Goal: Obtain resource: Download file/media

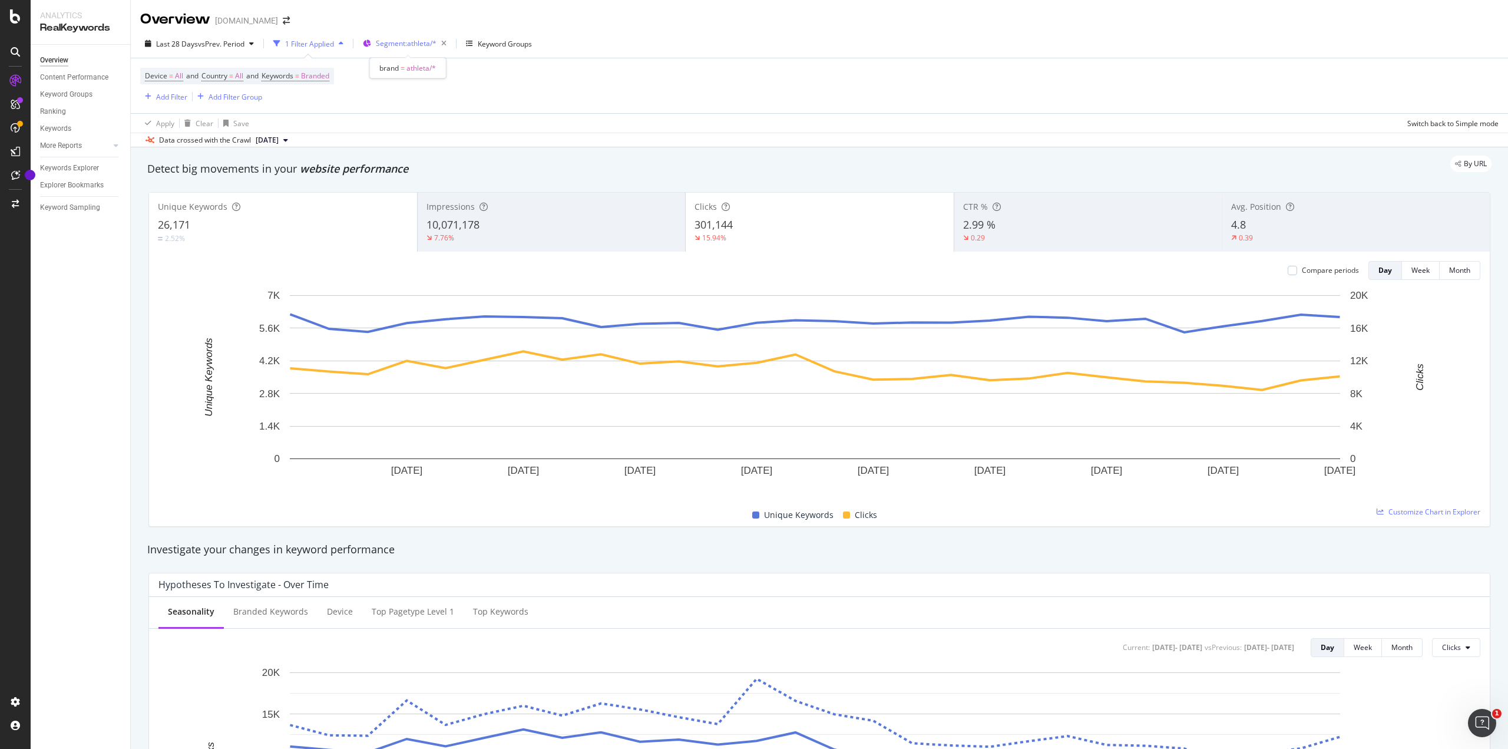
click at [404, 39] on span "Segment: athleta/*" at bounding box center [406, 43] width 61 height 10
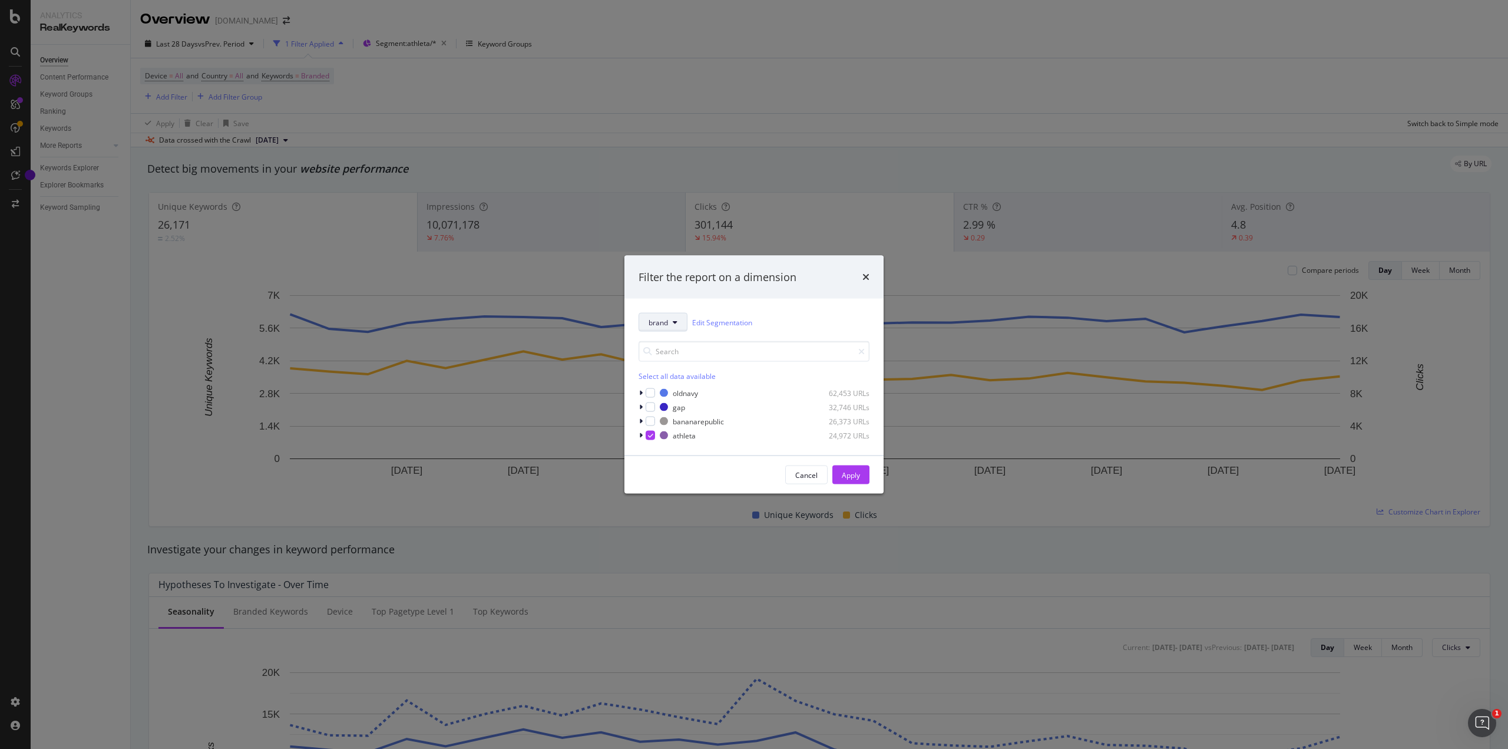
click at [667, 325] on span "brand" at bounding box center [657, 322] width 19 height 10
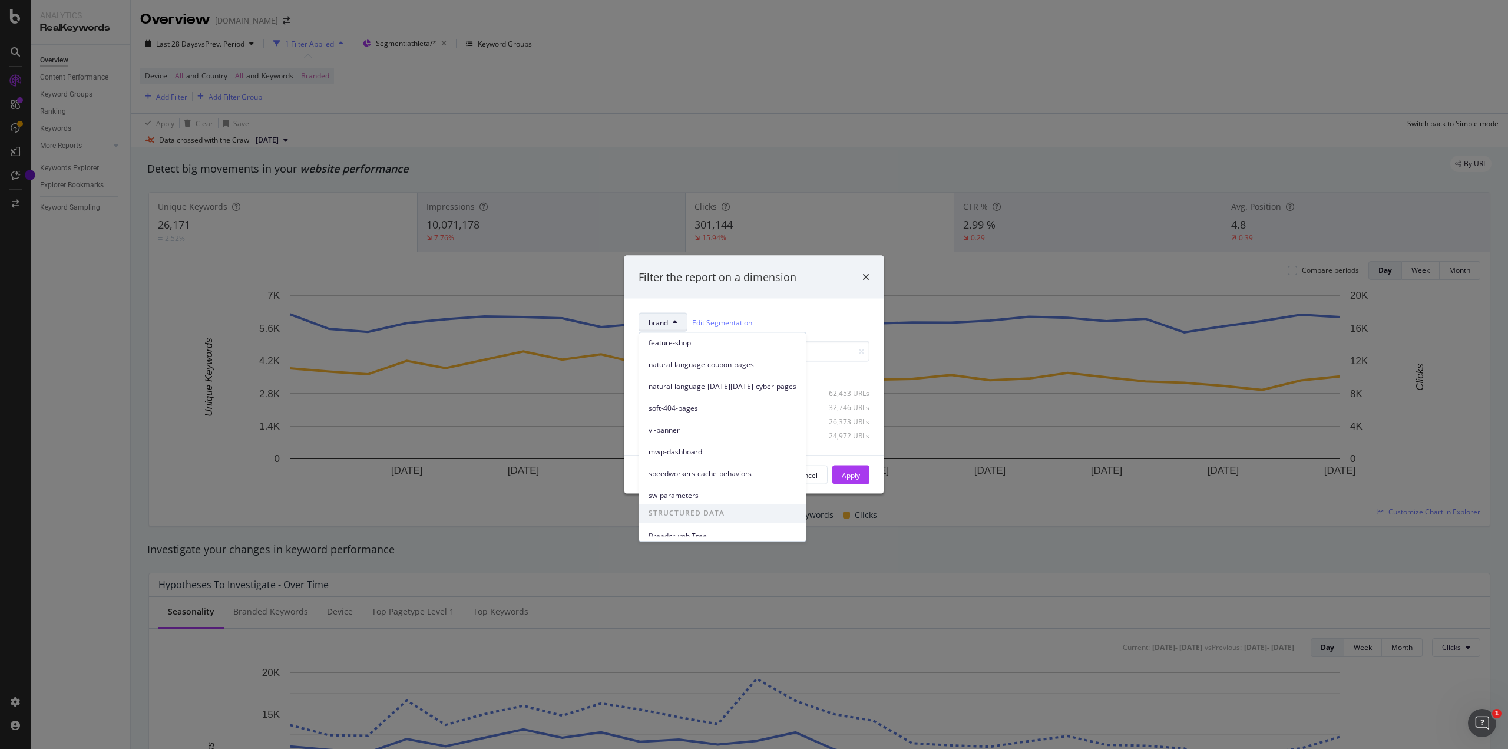
scroll to position [204, 0]
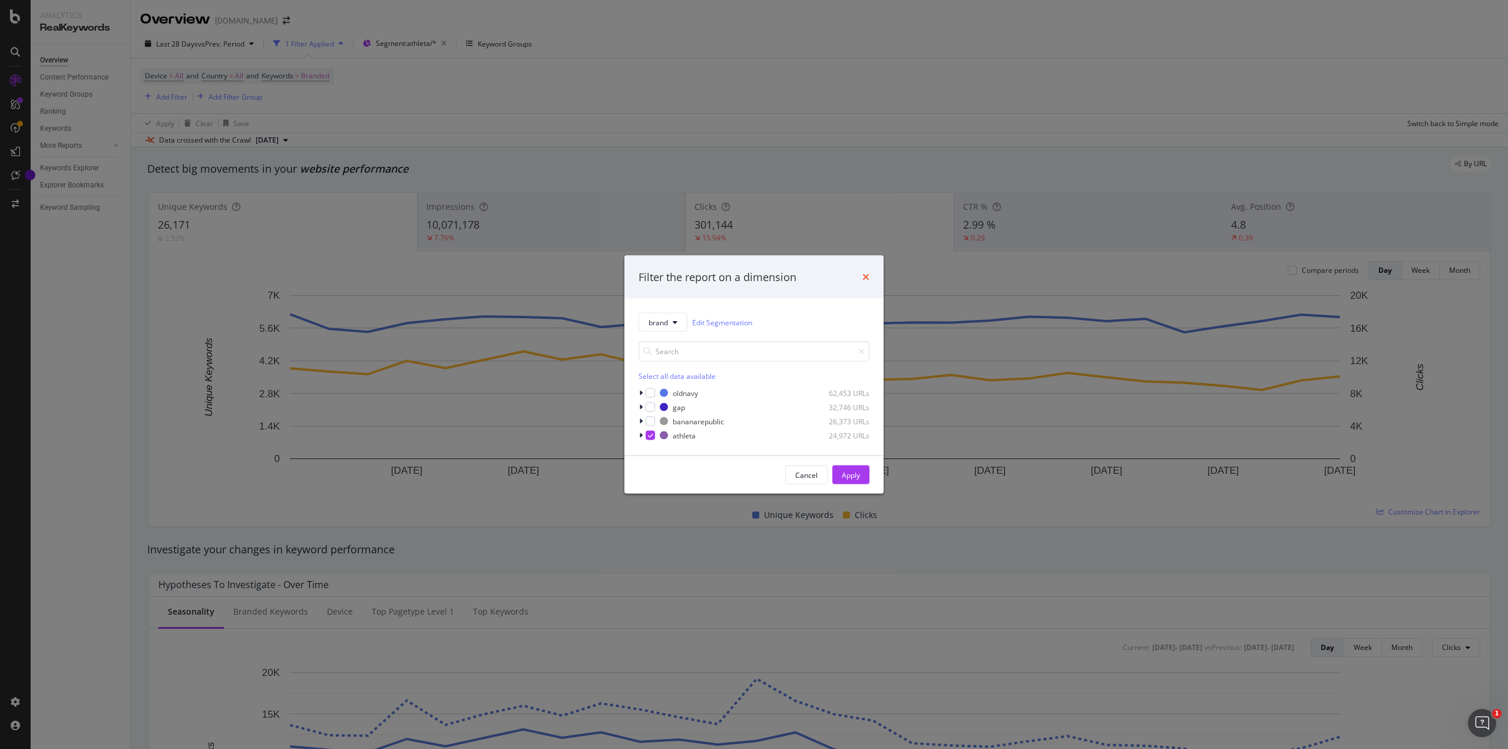
click at [863, 277] on icon "times" at bounding box center [865, 276] width 7 height 9
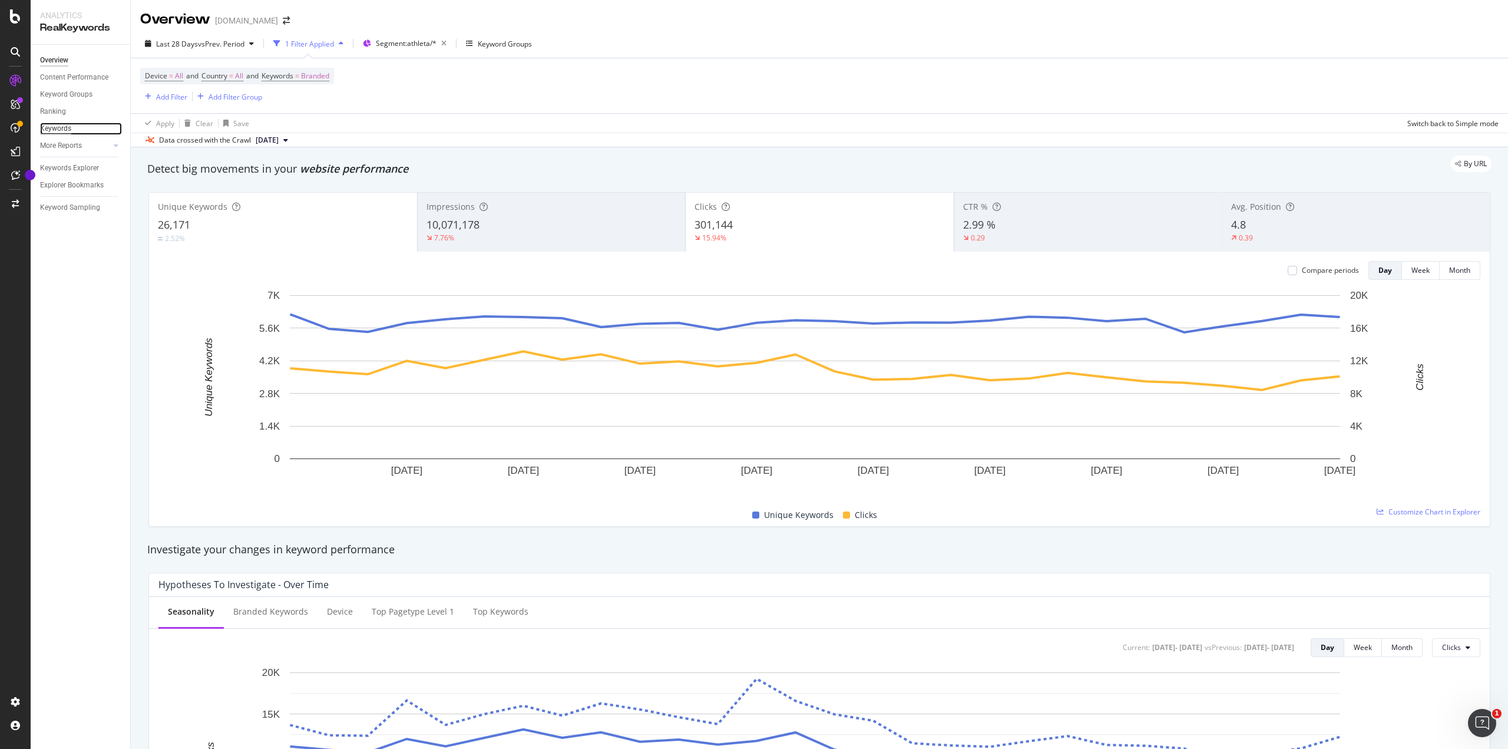
click at [48, 128] on div "Keywords" at bounding box center [55, 129] width 31 height 12
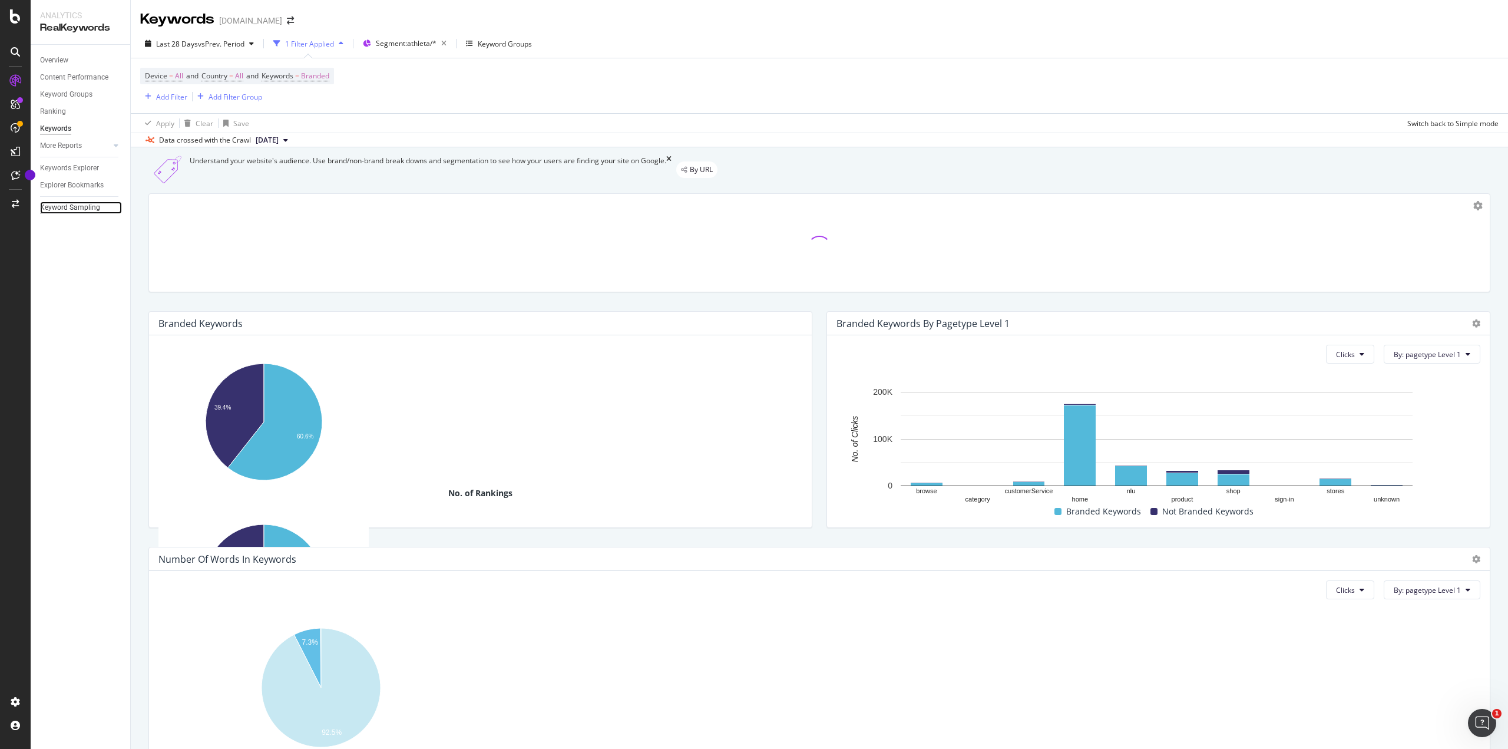
click at [72, 208] on div "Keyword Sampling" at bounding box center [70, 207] width 60 height 12
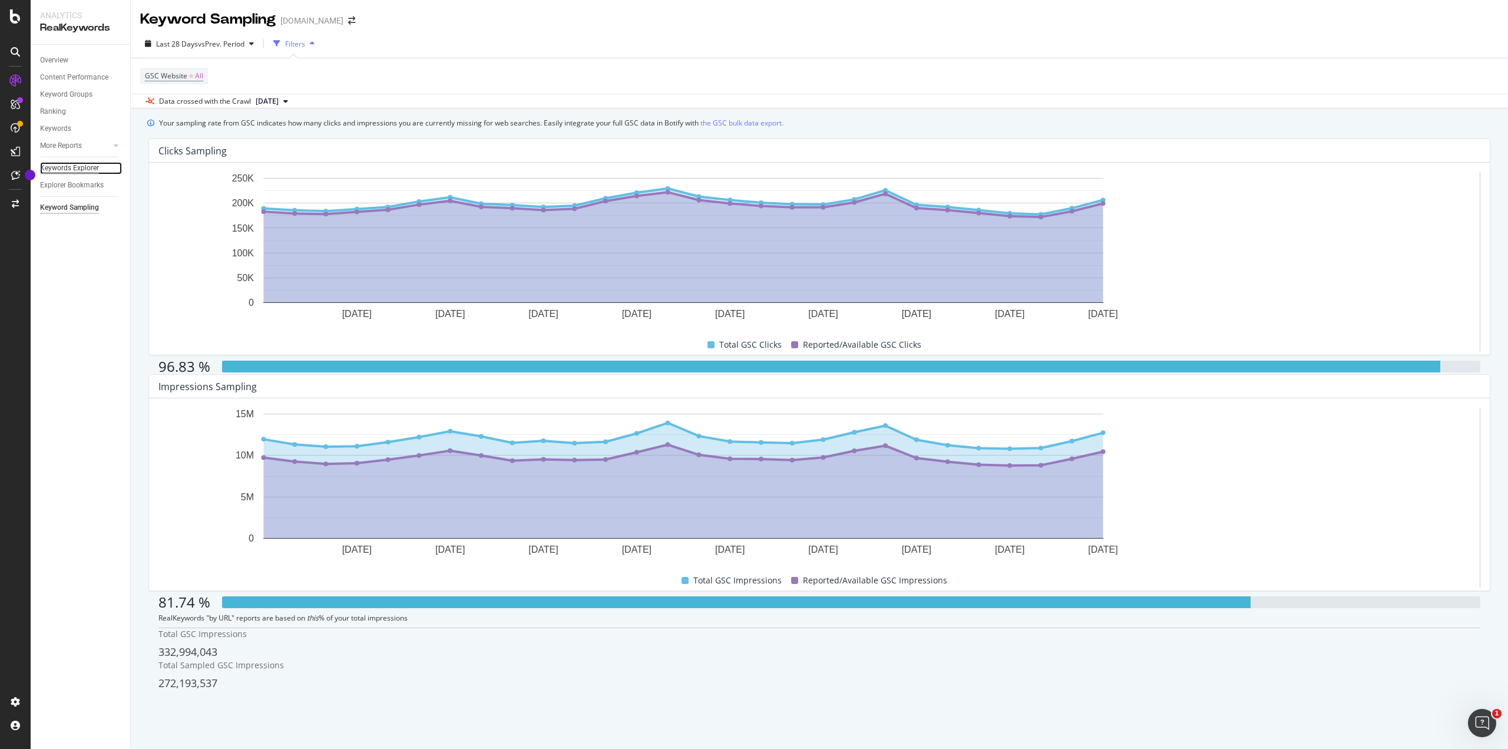
click at [69, 170] on div "Keywords Explorer" at bounding box center [69, 168] width 59 height 12
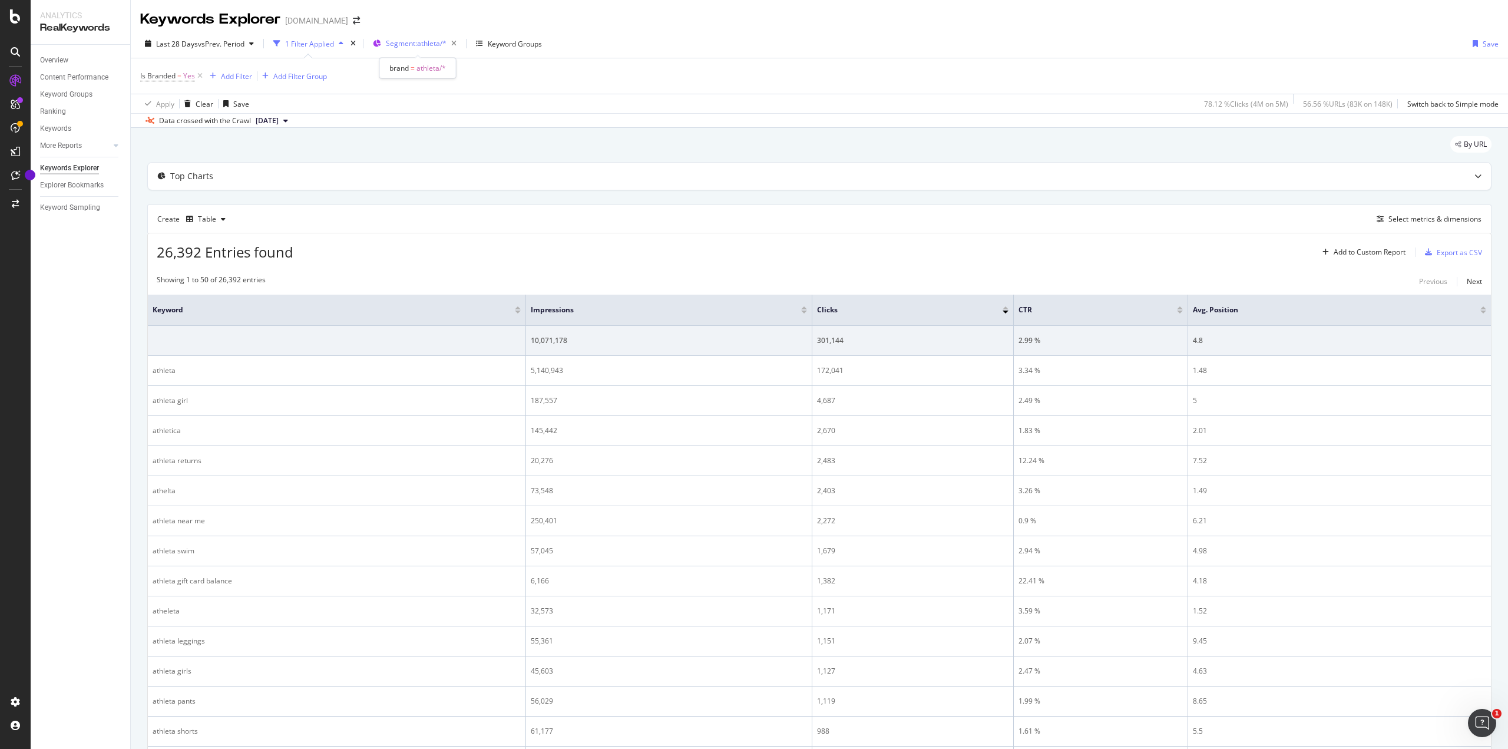
click at [428, 45] on span "Segment: athleta/*" at bounding box center [416, 43] width 61 height 10
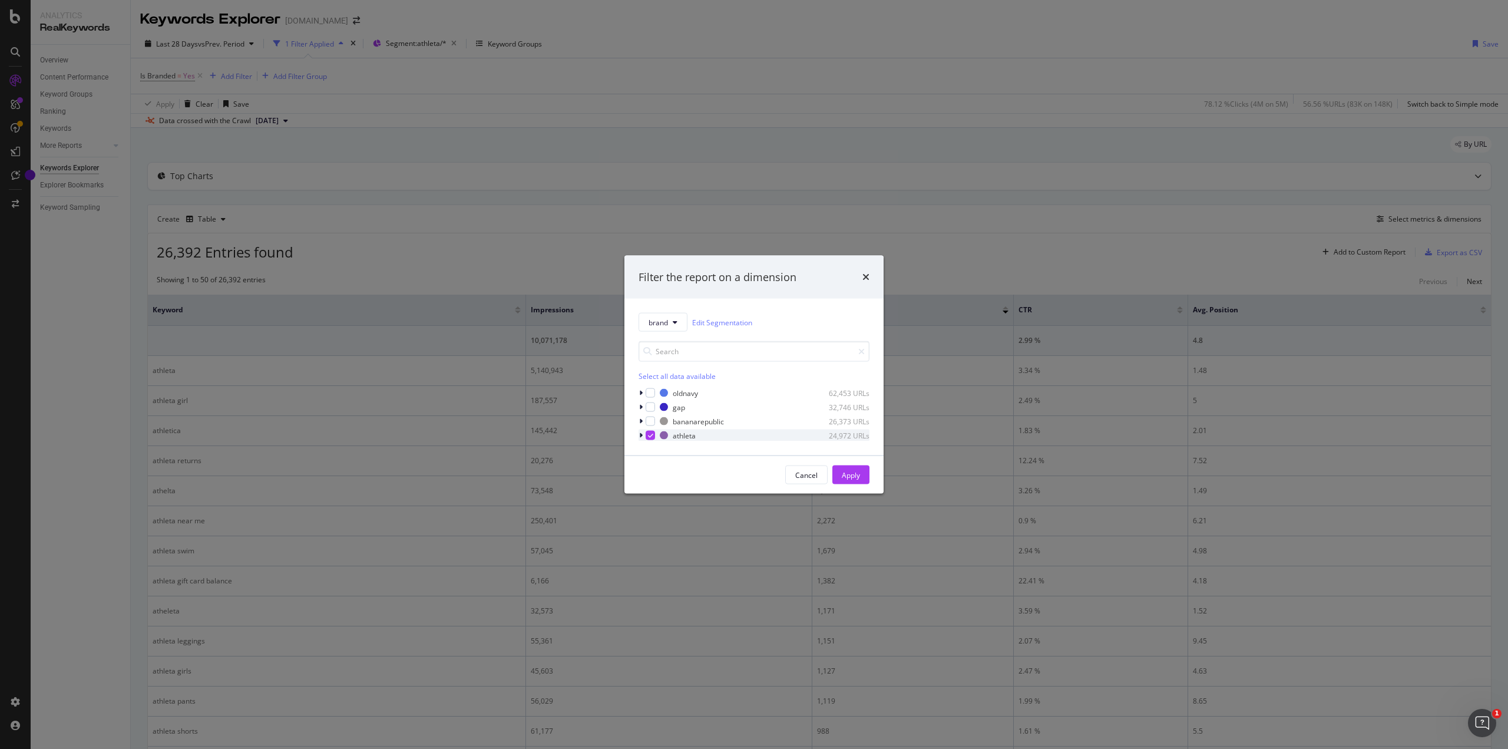
click at [654, 433] on div "modal" at bounding box center [649, 435] width 9 height 9
click at [650, 407] on div "modal" at bounding box center [649, 406] width 9 height 9
click at [852, 471] on div "Apply" at bounding box center [851, 474] width 18 height 10
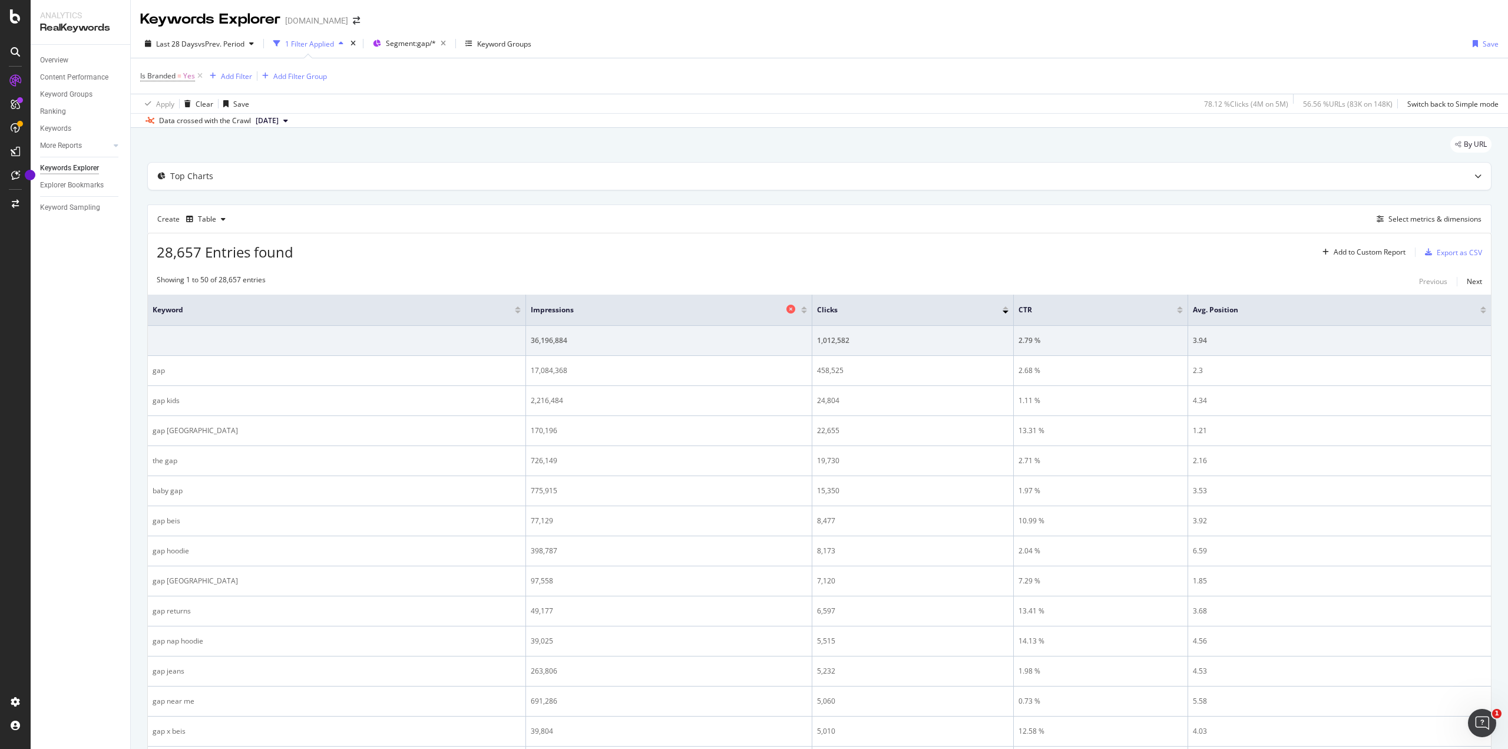
click at [655, 307] on span "Impressions" at bounding box center [657, 309] width 253 height 11
click at [805, 310] on div at bounding box center [804, 311] width 6 height 3
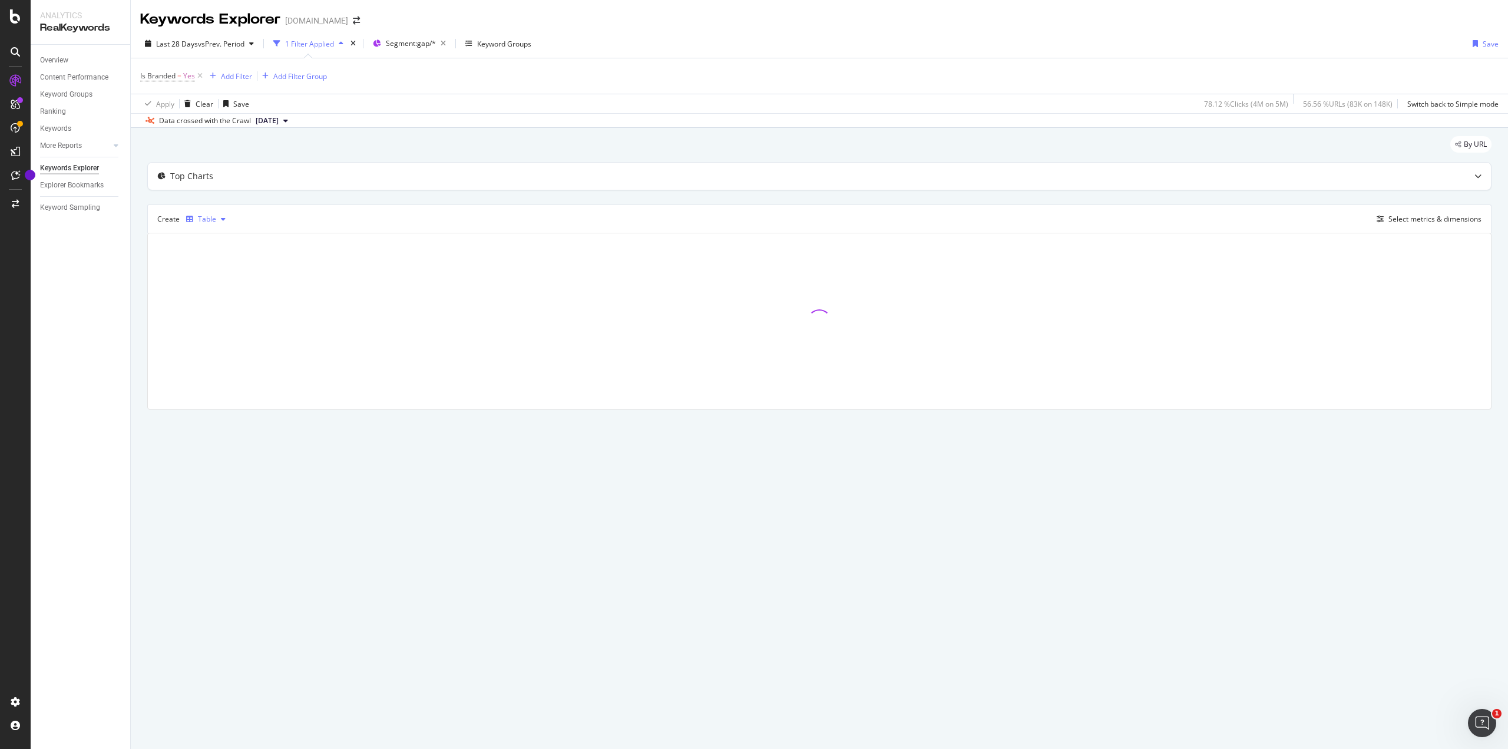
click at [221, 217] on icon "button" at bounding box center [223, 219] width 5 height 7
click at [458, 202] on div "Top Charts Create Table Select metrics & dimensions" at bounding box center [819, 285] width 1344 height 247
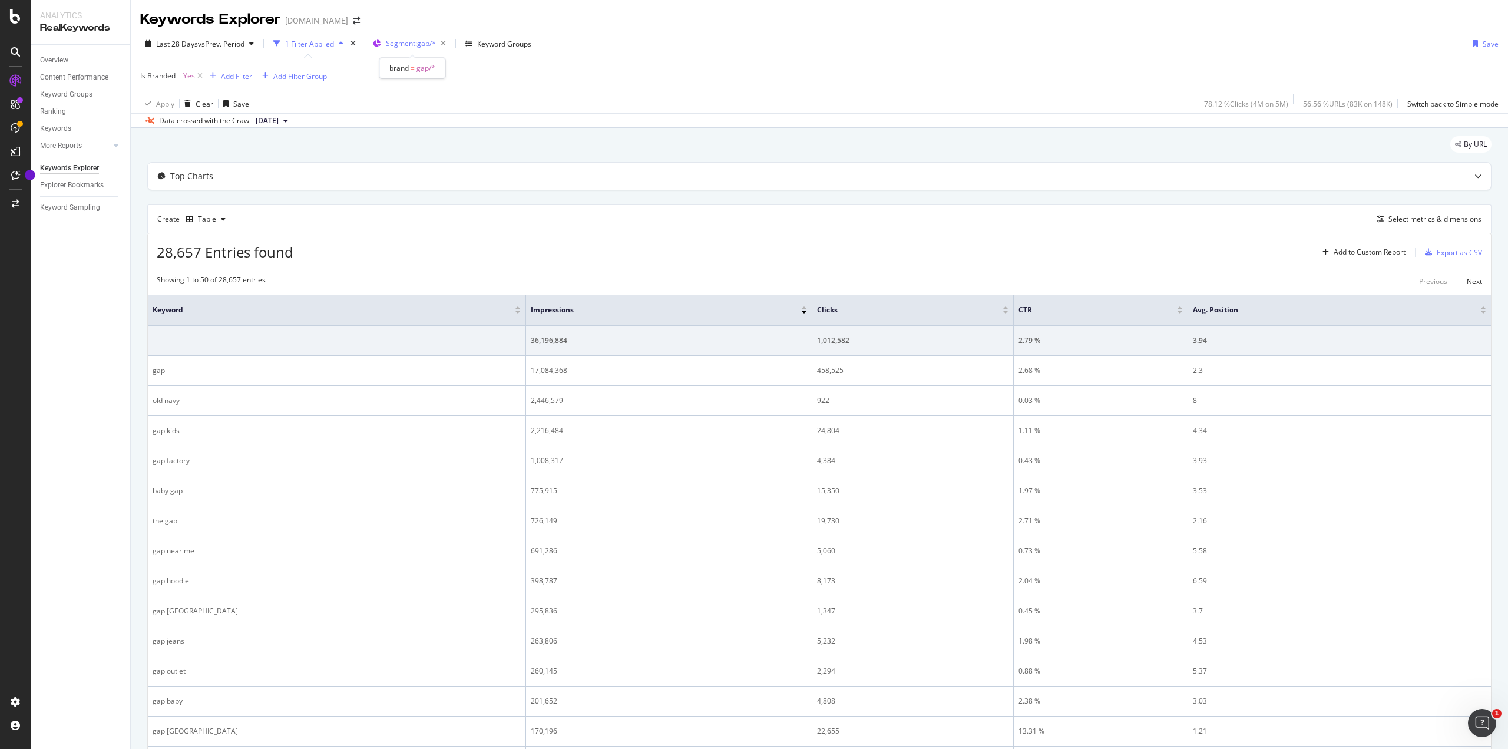
click at [392, 37] on div "Segment: gap/*" at bounding box center [418, 43] width 65 height 16
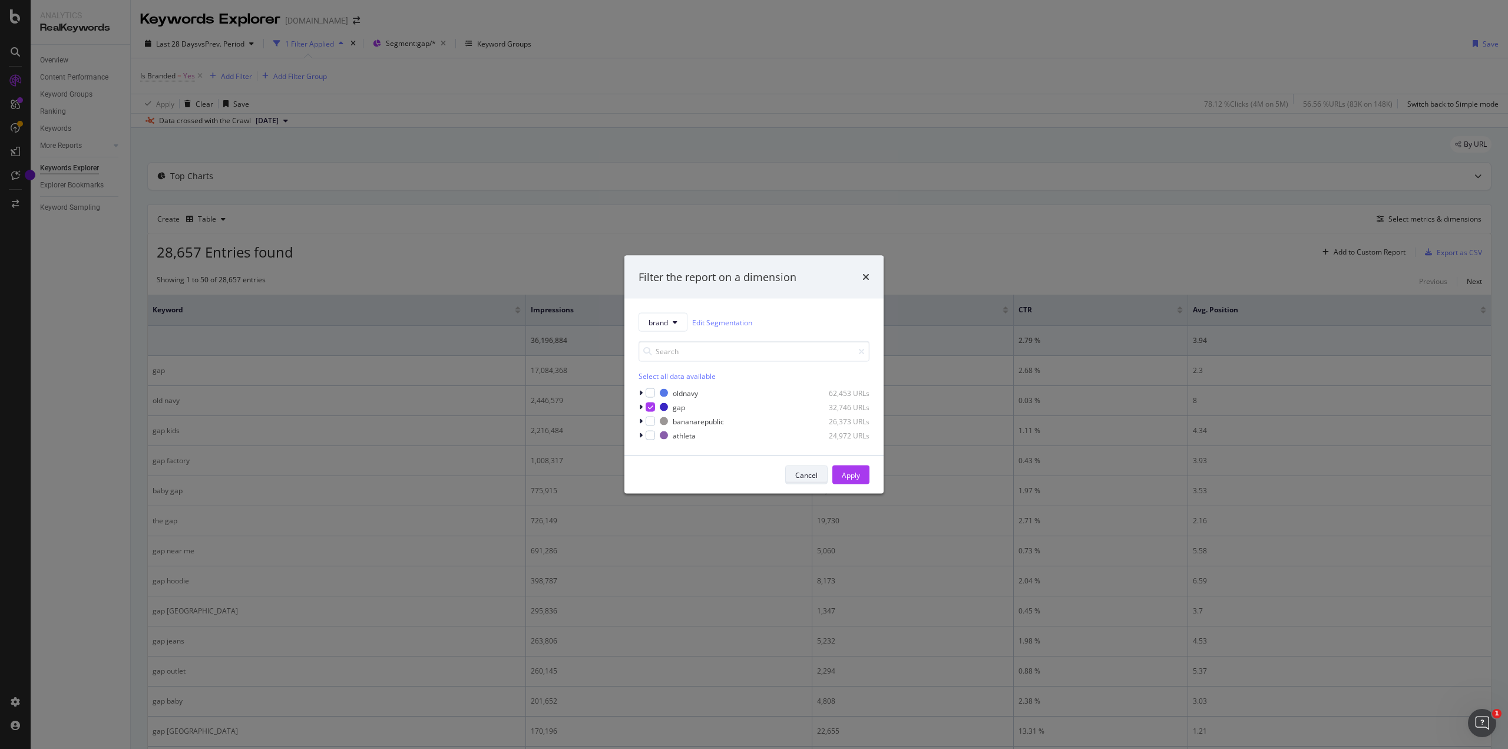
click at [813, 475] on div "Cancel" at bounding box center [806, 474] width 22 height 10
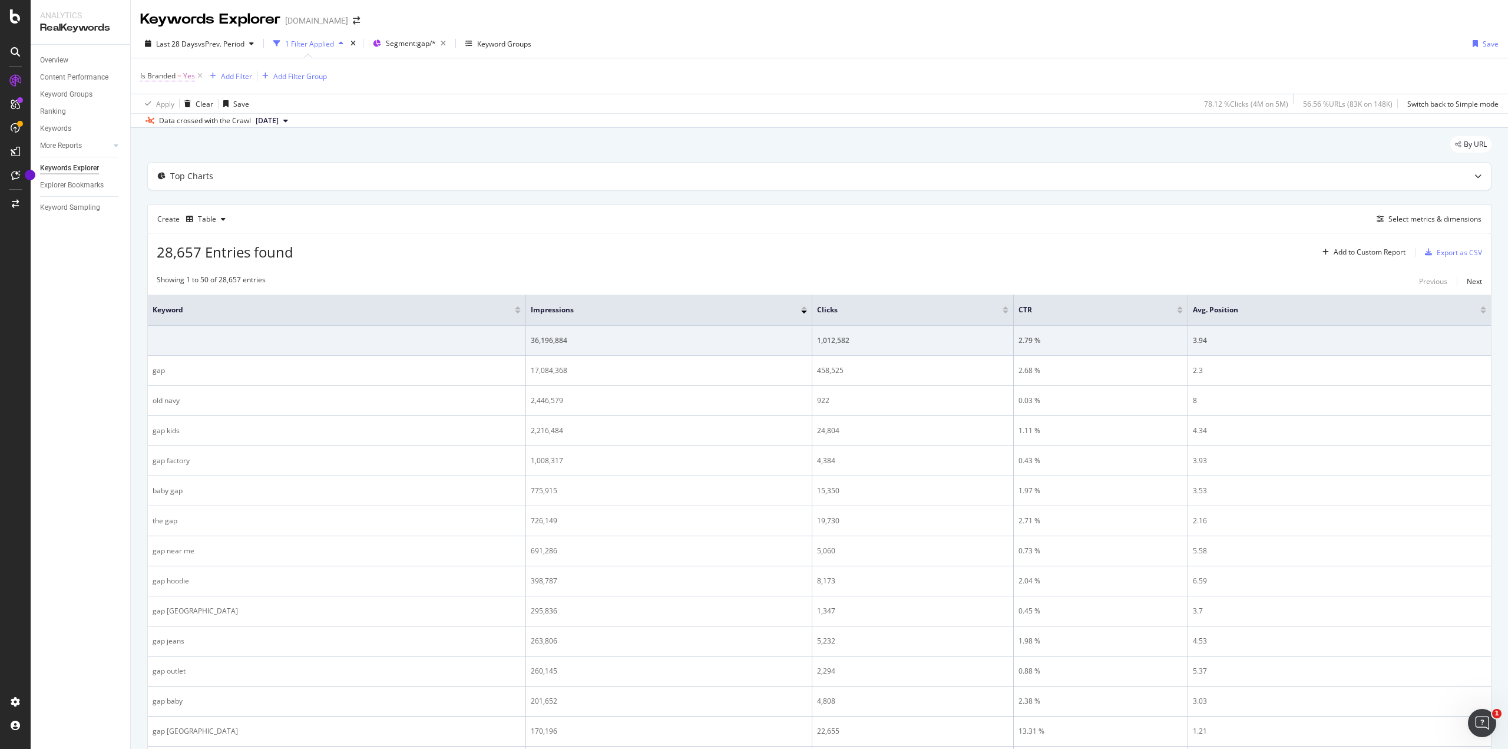
click at [190, 75] on span "Yes" at bounding box center [189, 76] width 12 height 16
click at [170, 102] on icon at bounding box center [167, 103] width 8 height 7
click at [661, 67] on div "Is Branded = Yes Add Filter Add Filter Group" at bounding box center [819, 75] width 1358 height 35
click at [1441, 254] on div "Export as CSV" at bounding box center [1458, 252] width 45 height 10
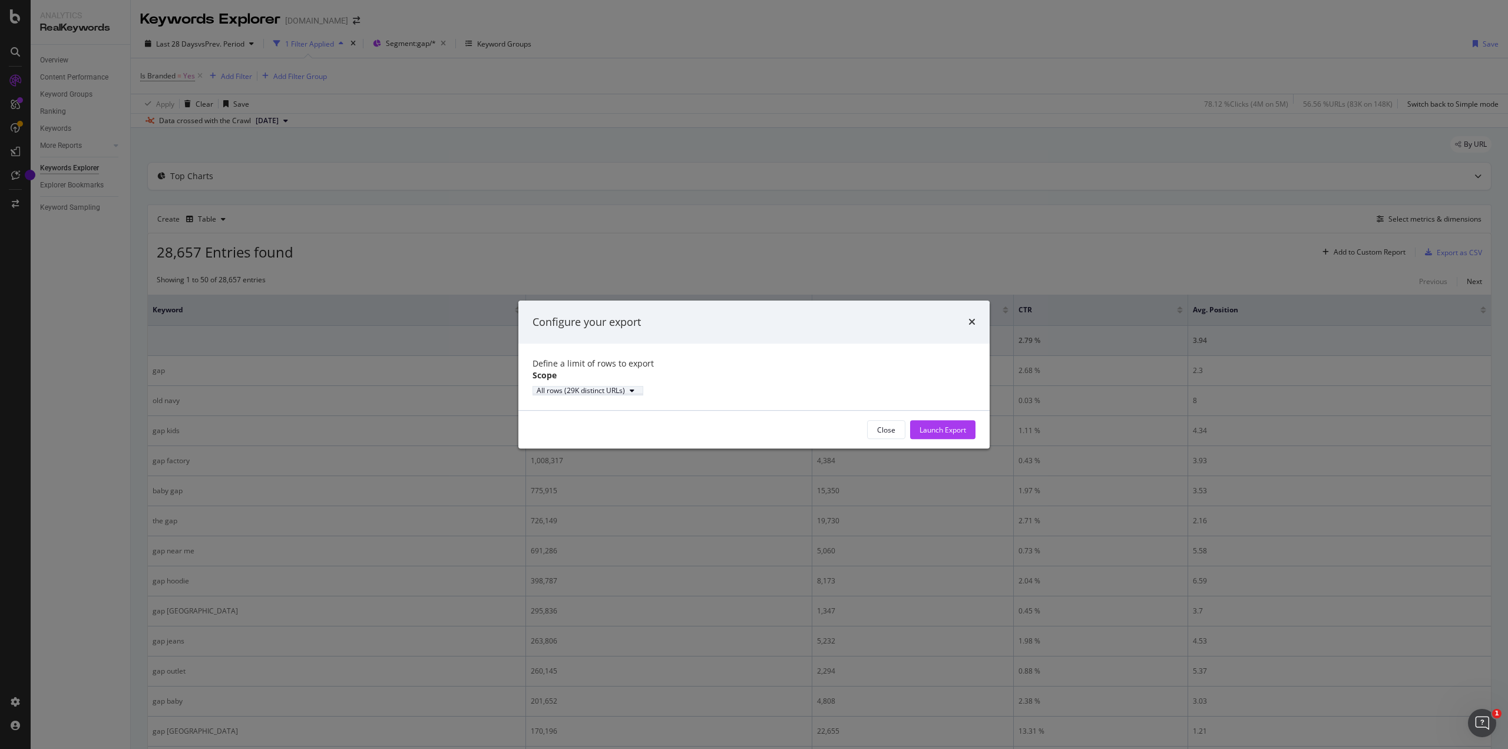
click at [634, 392] on icon "modal" at bounding box center [632, 390] width 5 height 7
click at [625, 392] on div "All rows (29K distinct URLs)" at bounding box center [581, 390] width 88 height 7
click at [639, 390] on div "modal" at bounding box center [632, 390] width 14 height 7
click at [953, 435] on div "Launch Export" at bounding box center [942, 430] width 47 height 10
